Goal: Complete application form

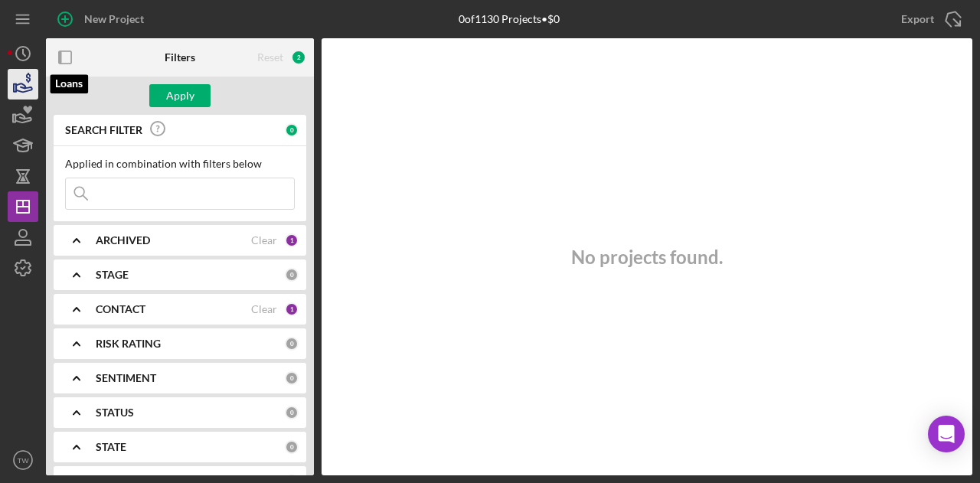
click at [20, 87] on icon "button" at bounding box center [23, 84] width 38 height 38
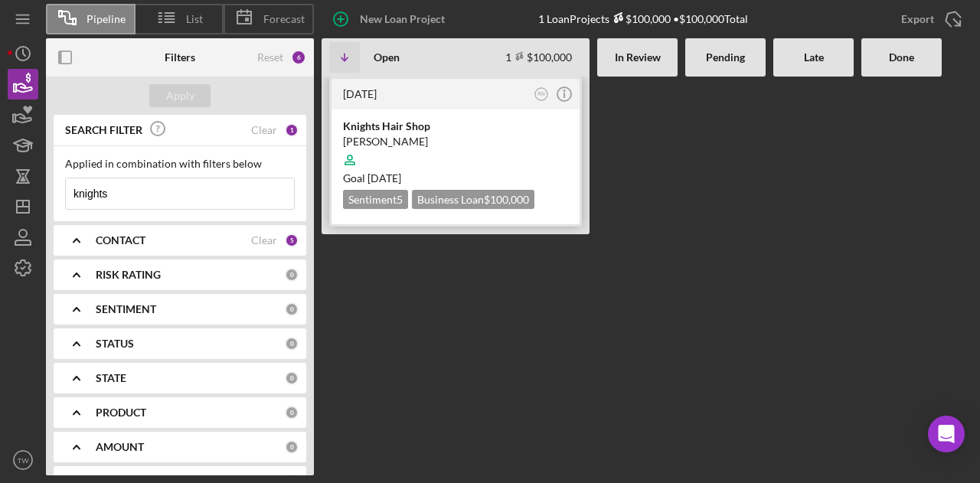
click at [436, 145] on div at bounding box center [455, 159] width 225 height 29
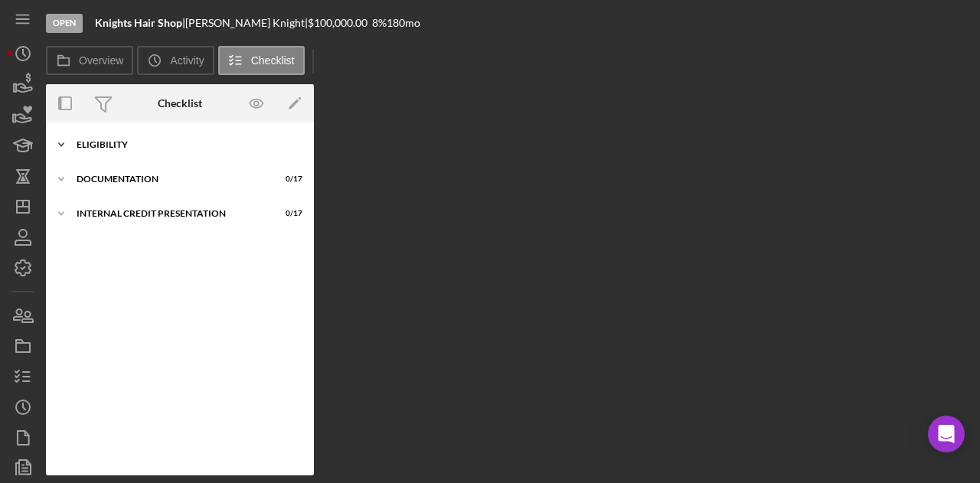
click at [158, 143] on div "Eligibility" at bounding box center [186, 144] width 218 height 9
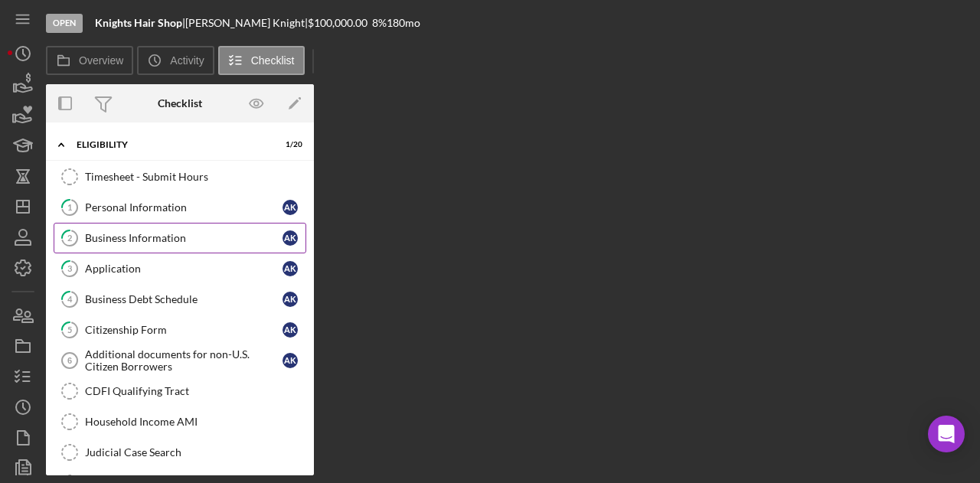
click at [179, 233] on div "Business Information" at bounding box center [184, 238] width 198 height 12
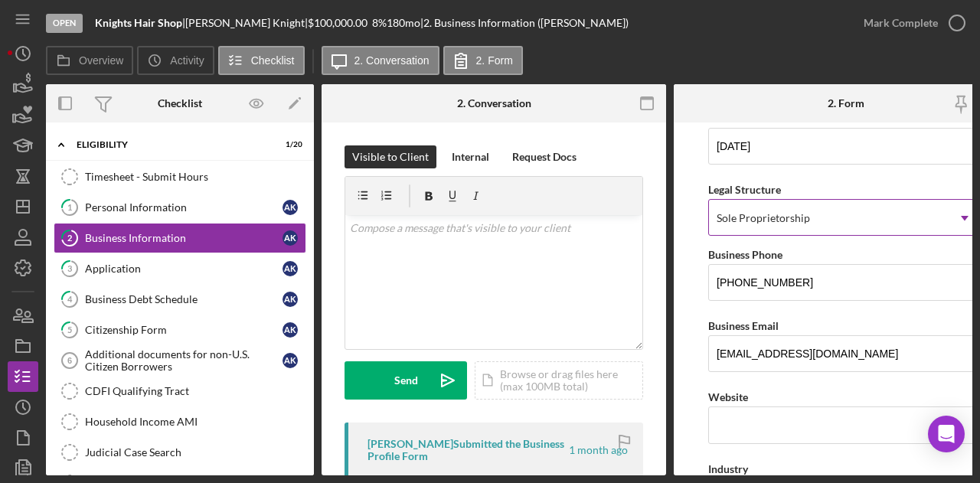
scroll to position [167, 0]
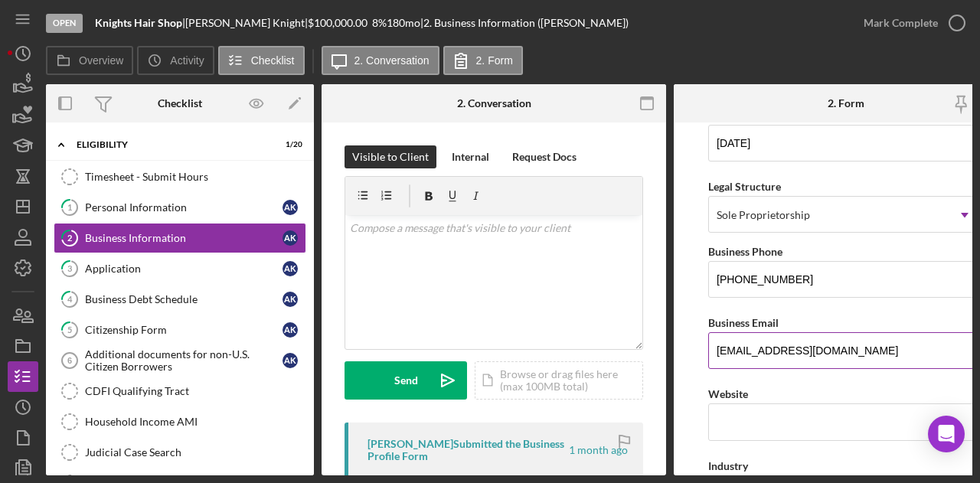
click at [827, 353] on input "[EMAIL_ADDRESS][DOMAIN_NAME]" at bounding box center [846, 350] width 276 height 37
